Goal: Task Accomplishment & Management: Use online tool/utility

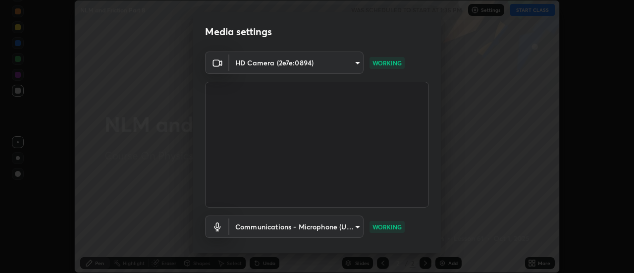
scroll to position [52, 0]
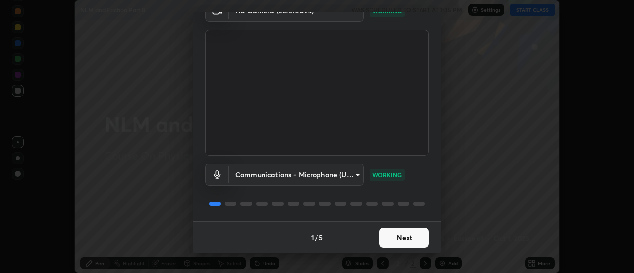
click at [407, 234] on button "Next" at bounding box center [405, 238] width 50 height 20
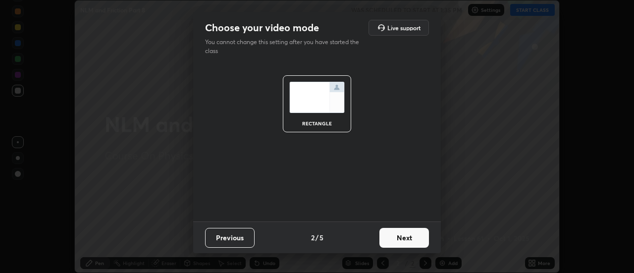
click at [409, 236] on button "Next" at bounding box center [405, 238] width 50 height 20
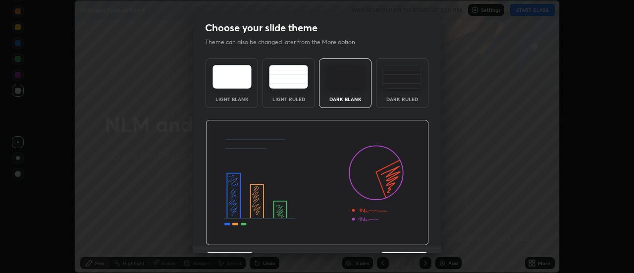
scroll to position [24, 0]
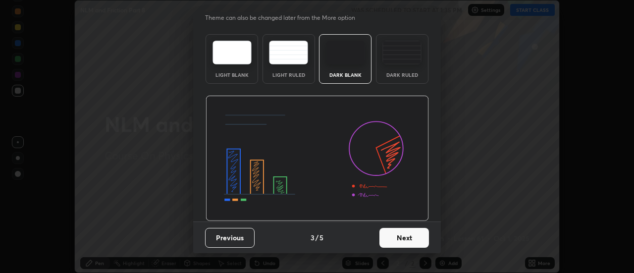
click at [399, 240] on button "Next" at bounding box center [405, 238] width 50 height 20
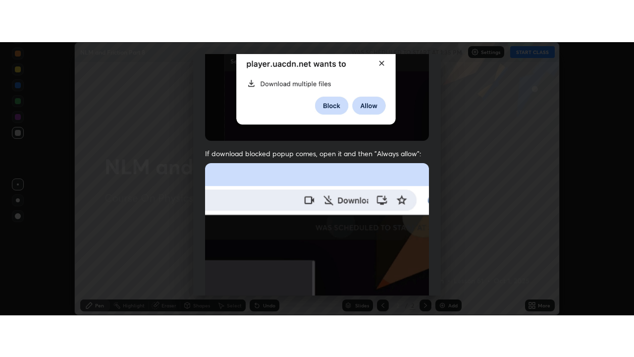
scroll to position [254, 0]
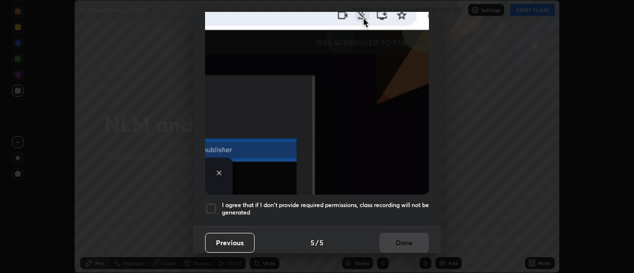
click at [387, 204] on h5 "I agree that if I don't provide required permissions, class recording will not …" at bounding box center [325, 208] width 207 height 15
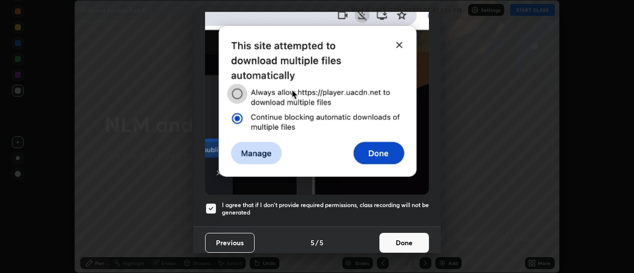
click at [394, 234] on button "Done" at bounding box center [405, 243] width 50 height 20
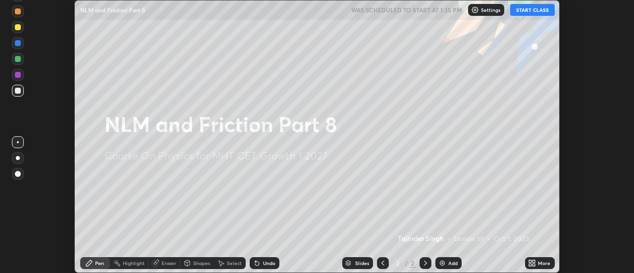
click at [529, 8] on button "START CLASS" at bounding box center [533, 10] width 45 height 12
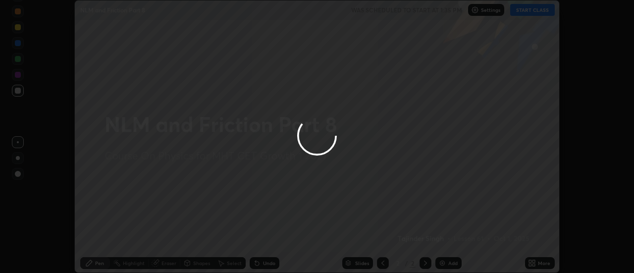
click at [538, 266] on div at bounding box center [317, 136] width 634 height 273
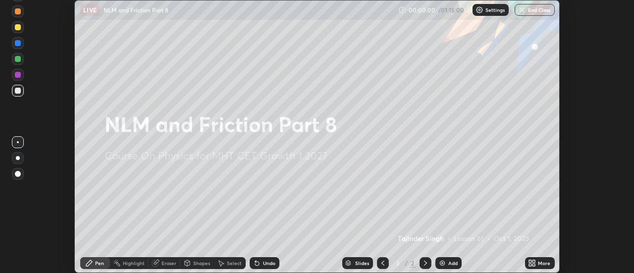
click at [534, 266] on icon at bounding box center [534, 265] width 2 height 2
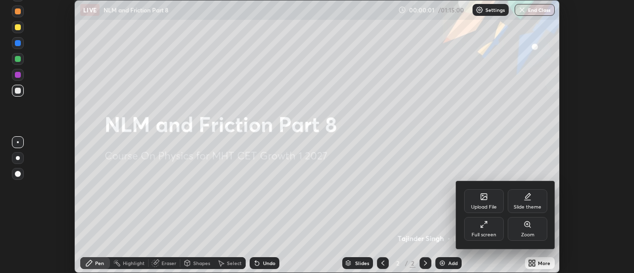
click at [491, 229] on div "Full screen" at bounding box center [484, 229] width 40 height 24
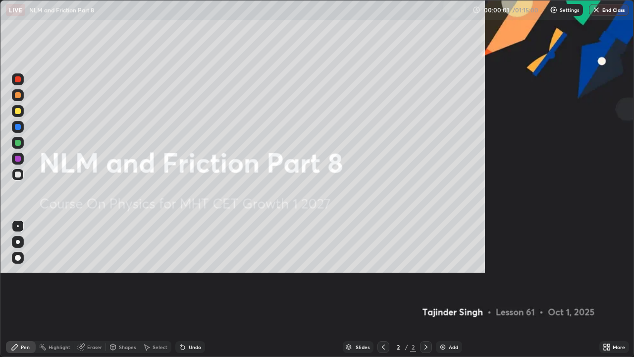
scroll to position [357, 634]
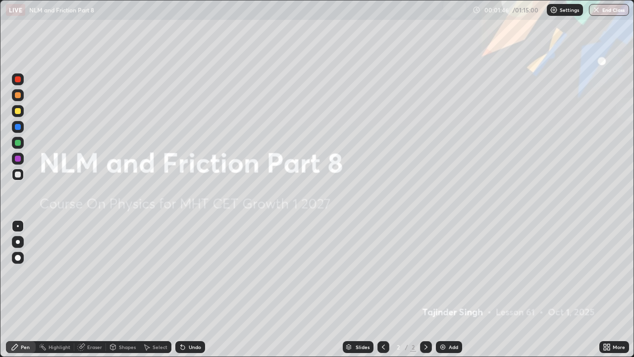
click at [446, 273] on div "Add" at bounding box center [449, 347] width 26 height 12
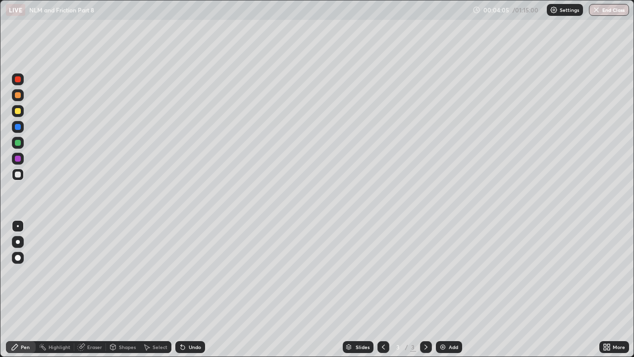
click at [19, 111] on div at bounding box center [18, 111] width 6 height 6
click at [193, 273] on div "Undo" at bounding box center [195, 346] width 12 height 5
click at [16, 175] on div at bounding box center [18, 174] width 6 height 6
click at [92, 273] on div "Eraser" at bounding box center [94, 346] width 15 height 5
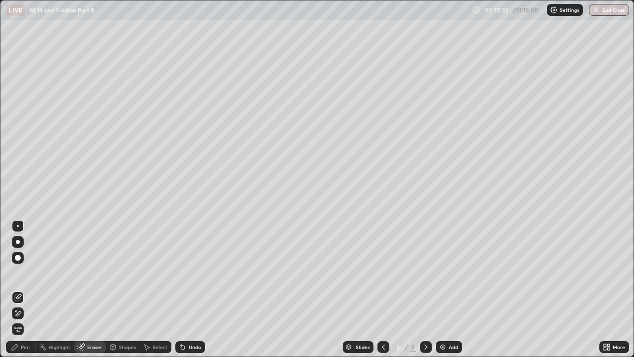
click at [19, 273] on div "Pen" at bounding box center [21, 347] width 30 height 12
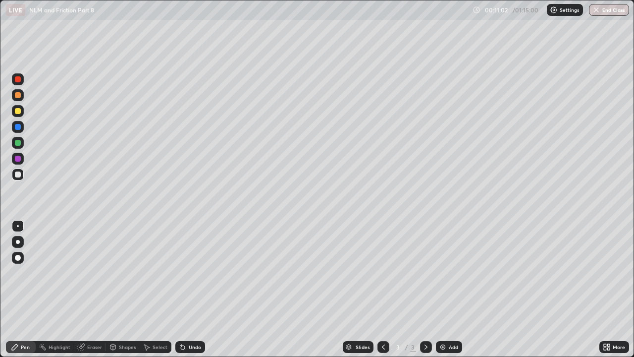
click at [18, 175] on div at bounding box center [18, 174] width 6 height 6
click at [19, 114] on div at bounding box center [18, 111] width 6 height 6
click at [20, 142] on div at bounding box center [18, 143] width 6 height 6
click at [20, 176] on div at bounding box center [18, 174] width 6 height 6
click at [18, 111] on div at bounding box center [18, 111] width 6 height 6
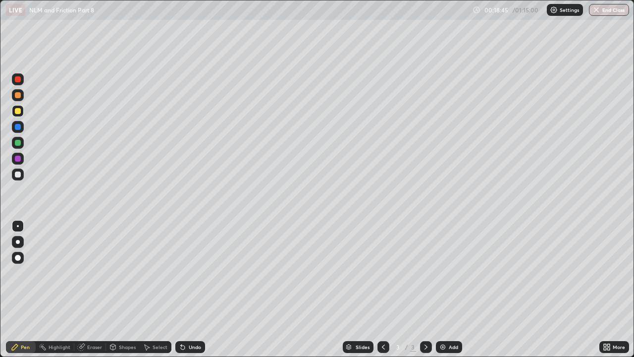
click at [20, 143] on div at bounding box center [18, 143] width 6 height 6
click at [446, 273] on img at bounding box center [443, 347] width 8 height 8
click at [16, 172] on div at bounding box center [18, 174] width 6 height 6
click at [19, 148] on div at bounding box center [18, 143] width 12 height 12
click at [190, 273] on div "Undo" at bounding box center [195, 346] width 12 height 5
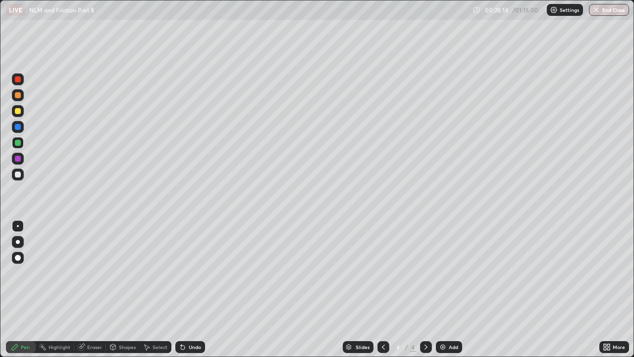
click at [190, 273] on div "Undo" at bounding box center [195, 346] width 12 height 5
click at [192, 273] on div "Undo" at bounding box center [195, 346] width 12 height 5
click at [189, 273] on div "Undo" at bounding box center [195, 346] width 12 height 5
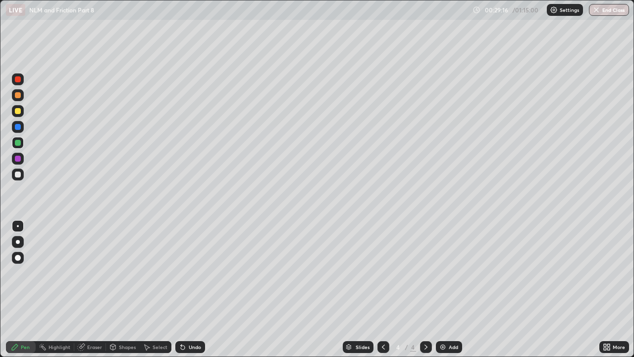
click at [88, 273] on div "Eraser" at bounding box center [94, 346] width 15 height 5
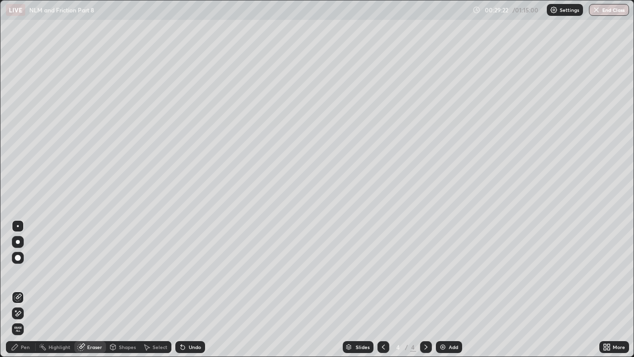
click at [20, 273] on div "Pen" at bounding box center [21, 347] width 30 height 12
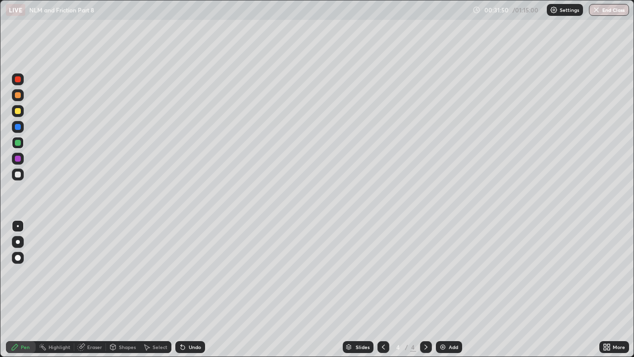
click at [15, 173] on div at bounding box center [18, 174] width 6 height 6
click at [20, 114] on div at bounding box center [18, 111] width 6 height 6
click at [447, 273] on div "Add" at bounding box center [449, 347] width 26 height 12
click at [19, 176] on div at bounding box center [18, 174] width 6 height 6
click at [191, 273] on div "Undo" at bounding box center [190, 347] width 30 height 12
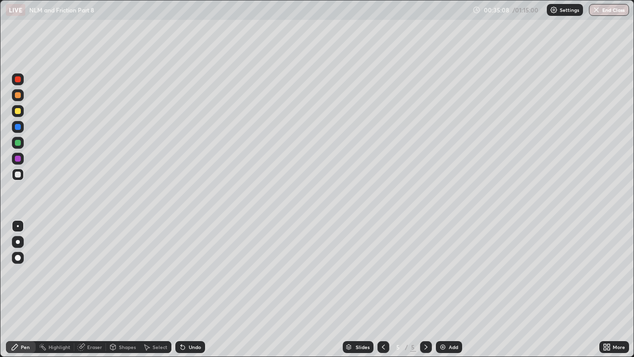
click at [189, 273] on div "Undo" at bounding box center [195, 346] width 12 height 5
click at [187, 273] on div "Undo" at bounding box center [190, 347] width 30 height 12
click at [185, 273] on div "Undo" at bounding box center [190, 347] width 30 height 12
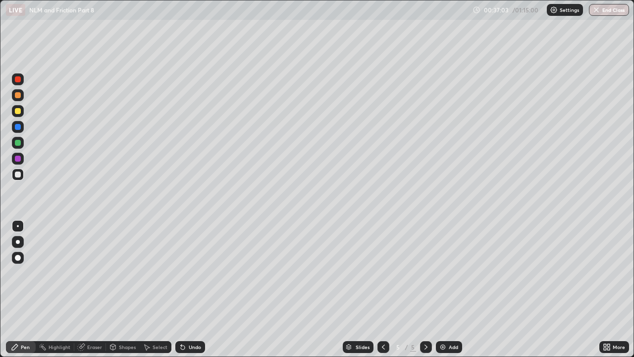
click at [185, 273] on div "Undo" at bounding box center [190, 347] width 30 height 12
click at [186, 273] on div "Undo" at bounding box center [190, 347] width 30 height 12
click at [187, 273] on div "Undo" at bounding box center [190, 347] width 30 height 12
click at [182, 273] on div "Undo" at bounding box center [190, 347] width 30 height 12
click at [20, 114] on div at bounding box center [18, 111] width 12 height 12
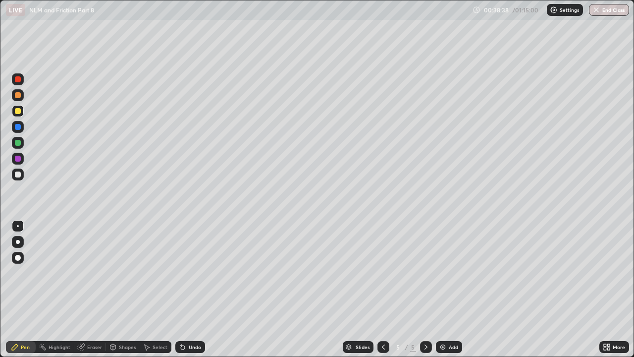
click at [17, 174] on div at bounding box center [18, 174] width 6 height 6
click at [450, 273] on div "Add" at bounding box center [449, 347] width 26 height 12
click at [17, 111] on div at bounding box center [18, 111] width 6 height 6
click at [189, 273] on div "Undo" at bounding box center [195, 346] width 12 height 5
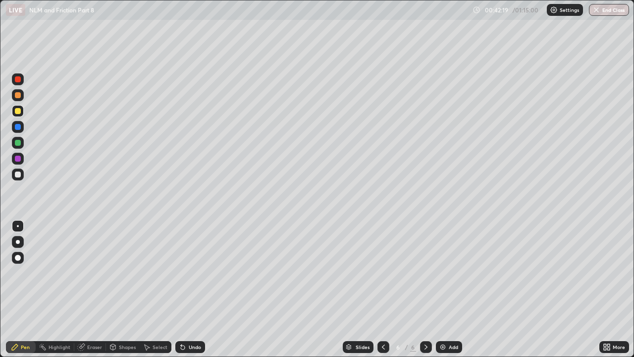
click at [186, 273] on div "Undo" at bounding box center [190, 347] width 30 height 12
click at [182, 273] on div "Undo" at bounding box center [188, 347] width 34 height 20
click at [15, 170] on div at bounding box center [18, 175] width 12 height 12
click at [21, 111] on div at bounding box center [18, 111] width 12 height 12
click at [17, 174] on div at bounding box center [18, 174] width 6 height 6
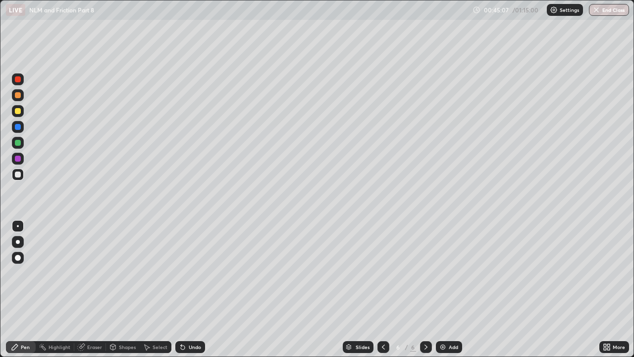
click at [17, 113] on div at bounding box center [18, 111] width 6 height 6
click at [17, 93] on div at bounding box center [18, 95] width 6 height 6
click at [98, 273] on div "Eraser" at bounding box center [94, 346] width 15 height 5
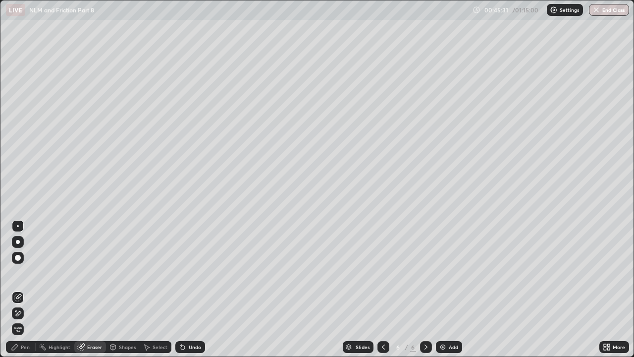
click at [21, 273] on div "Pen" at bounding box center [25, 346] width 9 height 5
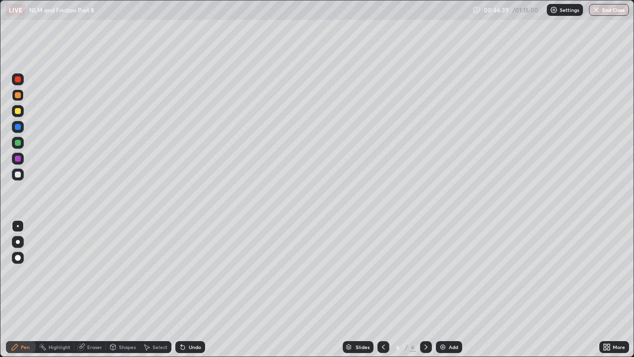
click at [181, 273] on icon at bounding box center [183, 347] width 4 height 4
click at [16, 144] on div at bounding box center [18, 143] width 6 height 6
click at [19, 174] on div at bounding box center [18, 174] width 6 height 6
click at [192, 273] on div "Undo" at bounding box center [195, 346] width 12 height 5
click at [18, 111] on div at bounding box center [18, 111] width 6 height 6
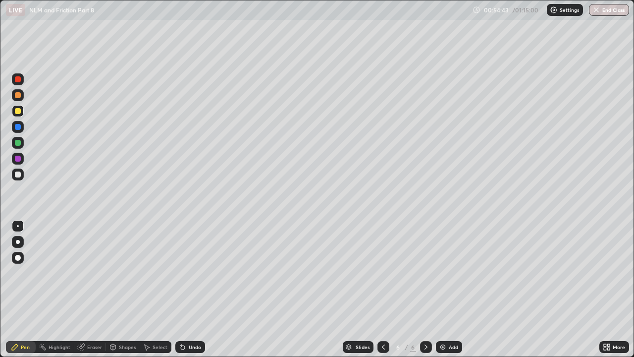
click at [453, 273] on div "Add" at bounding box center [453, 346] width 9 height 5
click at [17, 173] on div at bounding box center [18, 174] width 6 height 6
click at [17, 174] on div at bounding box center [18, 174] width 6 height 6
click at [17, 113] on div at bounding box center [18, 111] width 6 height 6
click at [383, 273] on icon at bounding box center [384, 347] width 8 height 8
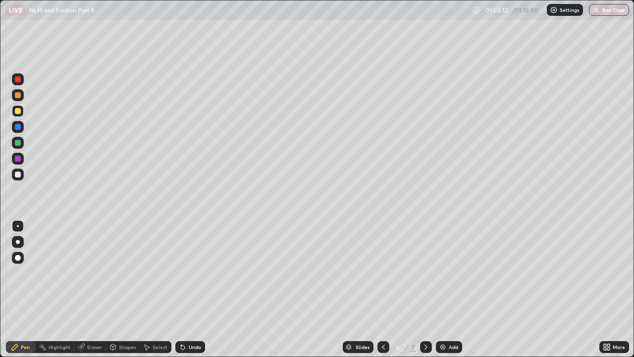
click at [426, 273] on div at bounding box center [426, 347] width 12 height 12
click at [383, 273] on icon at bounding box center [383, 346] width 3 height 5
click at [427, 273] on div at bounding box center [426, 347] width 12 height 12
click at [22, 175] on div at bounding box center [18, 175] width 12 height 12
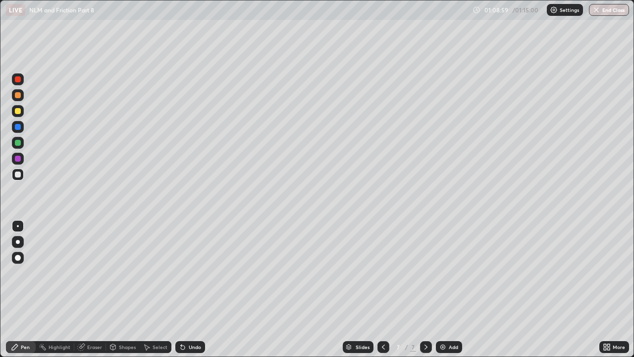
click at [603, 12] on button "End Class" at bounding box center [609, 10] width 40 height 12
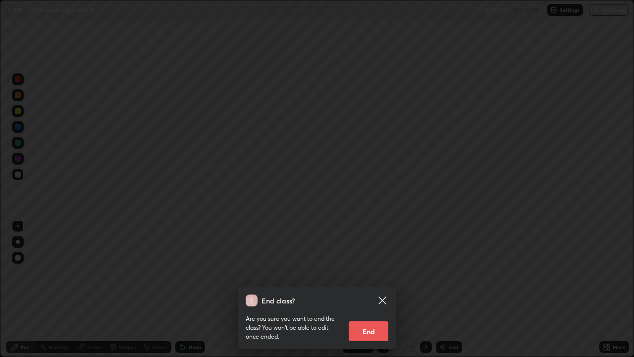
click at [366, 273] on button "End" at bounding box center [369, 331] width 40 height 20
